Goal: Information Seeking & Learning: Learn about a topic

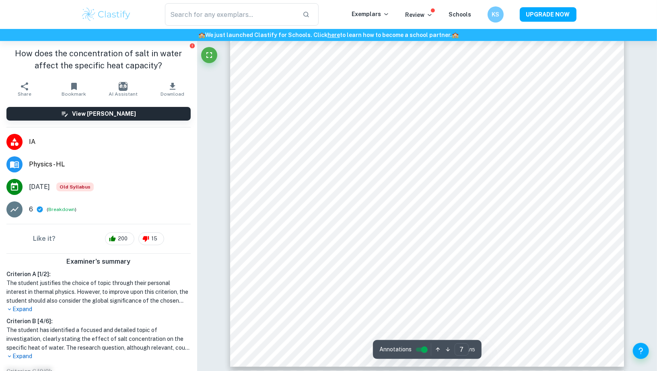
scroll to position [3402, 0]
